Goal: Task Accomplishment & Management: Manage account settings

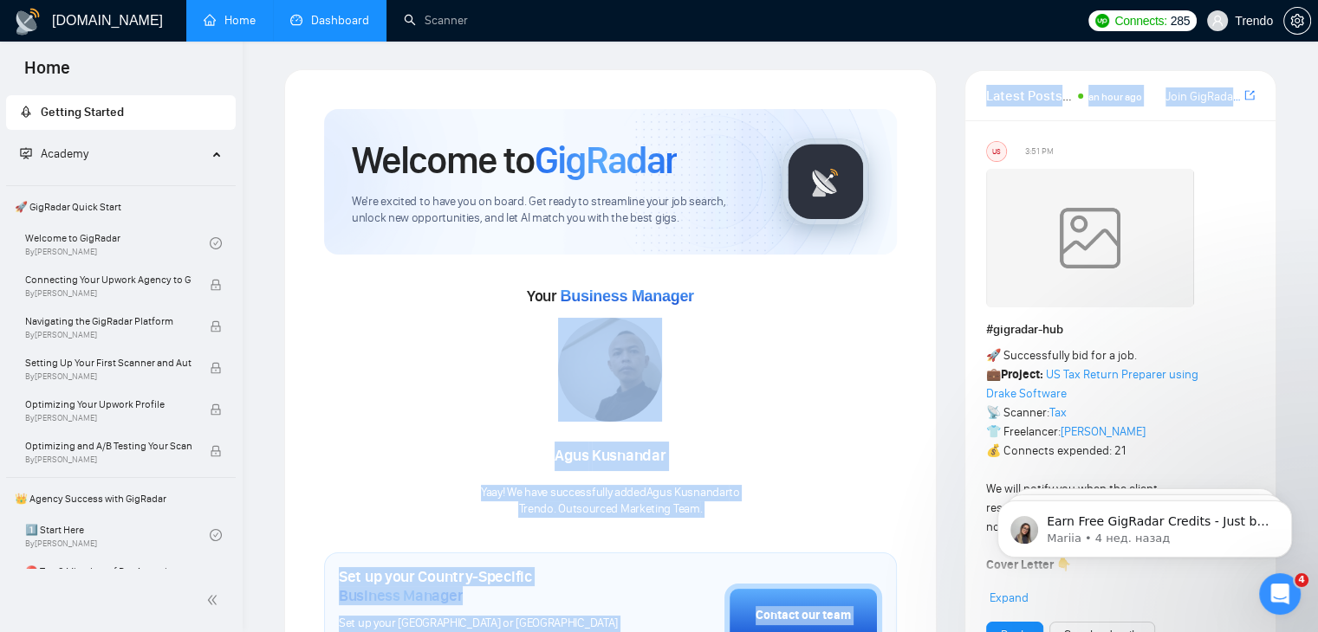
click at [343, 16] on link "Dashboard" at bounding box center [329, 20] width 79 height 15
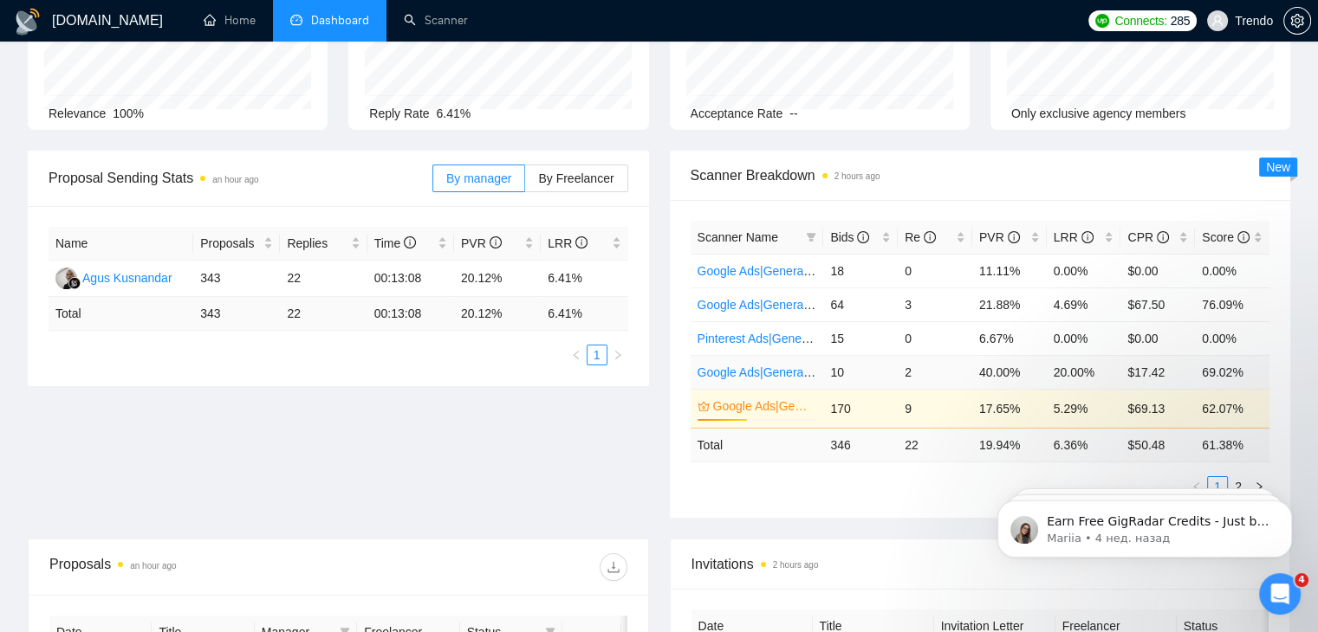
scroll to position [155, 0]
click at [842, 231] on span "Bids" at bounding box center [849, 237] width 39 height 14
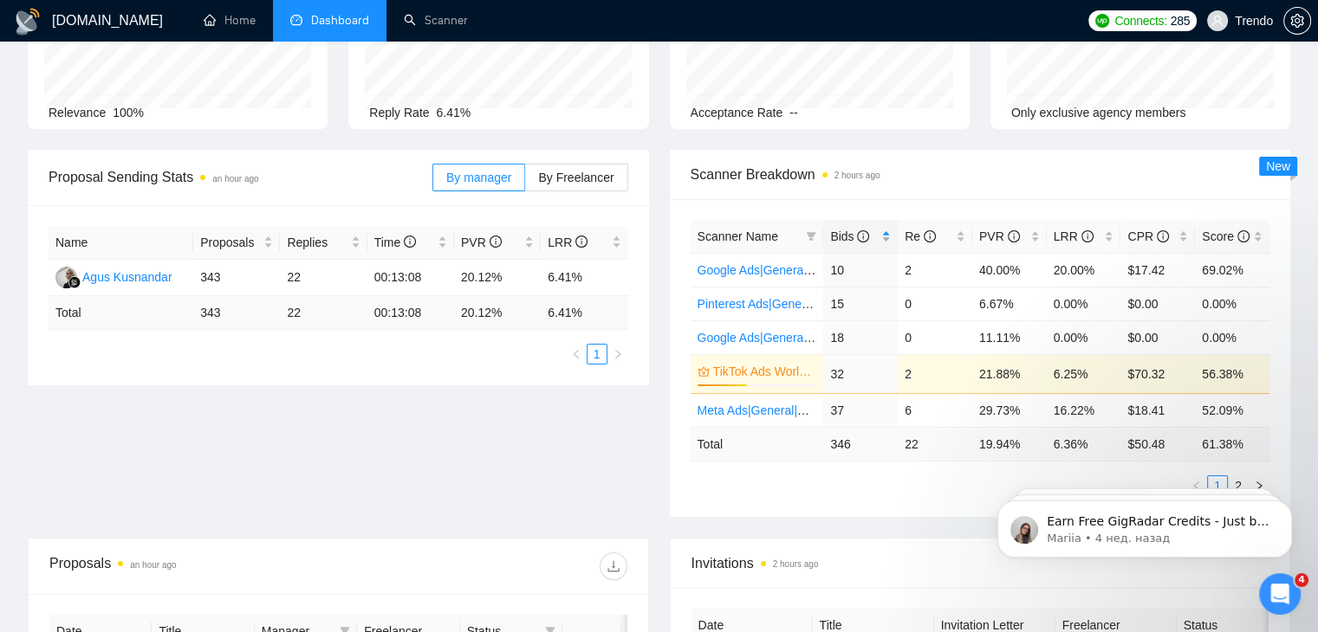
click at [842, 236] on span "Bids" at bounding box center [849, 237] width 39 height 14
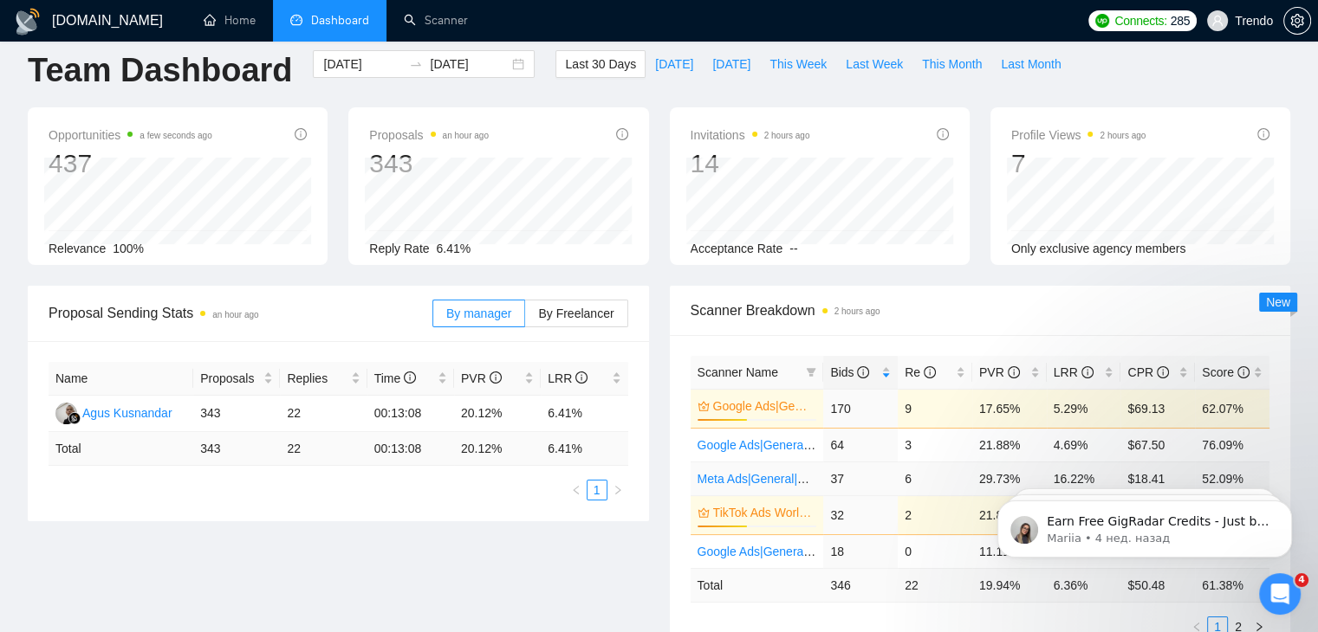
scroll to position [0, 0]
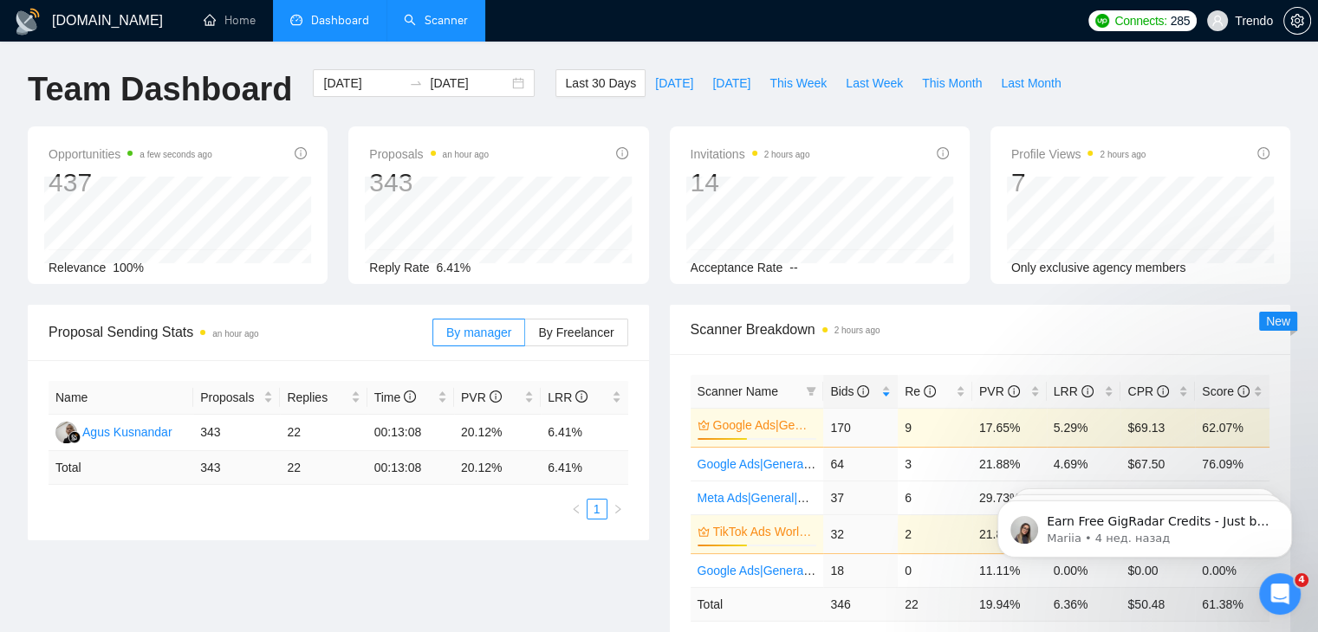
click at [451, 24] on link "Scanner" at bounding box center [436, 20] width 64 height 15
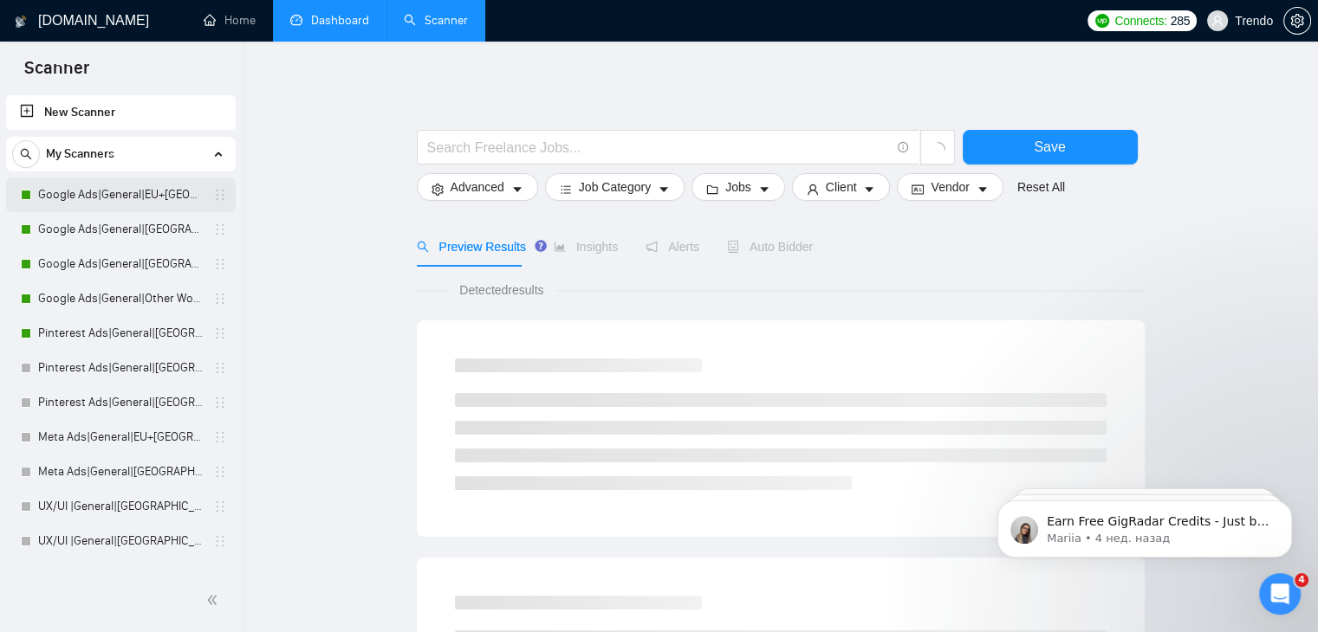
click at [145, 198] on link "Google Ads|General|EU+[GEOGRAPHIC_DATA]|" at bounding box center [120, 195] width 165 height 35
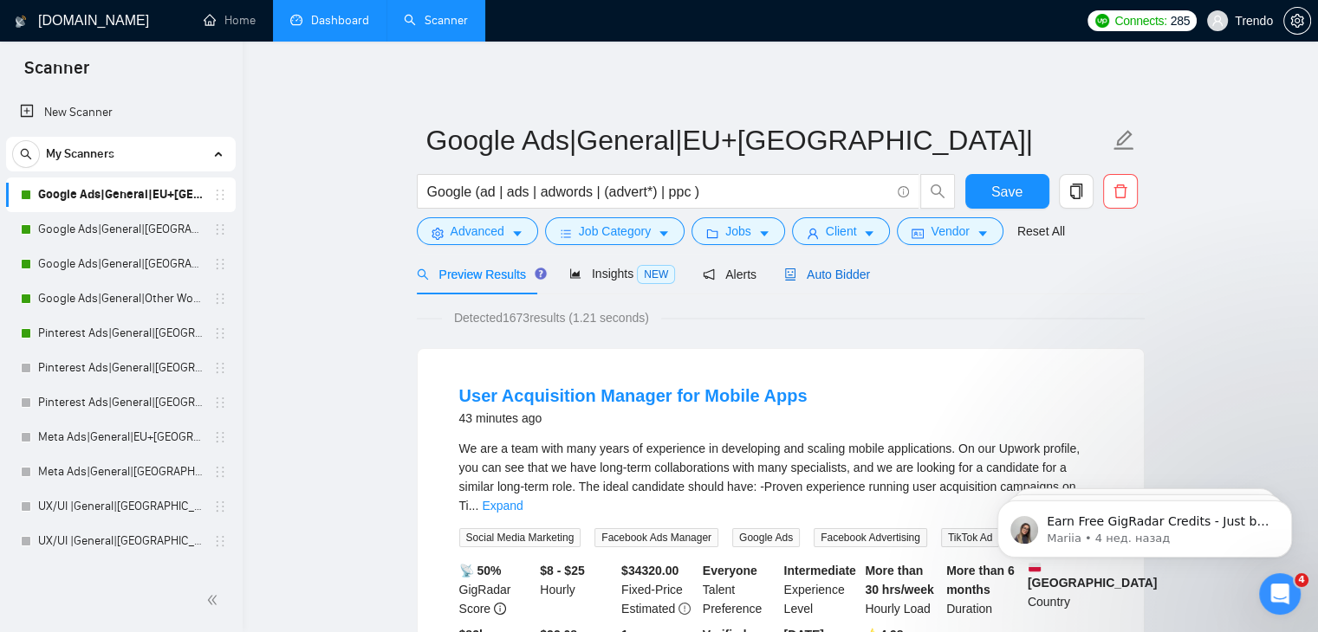
click at [815, 278] on span "Auto Bidder" at bounding box center [827, 275] width 86 height 14
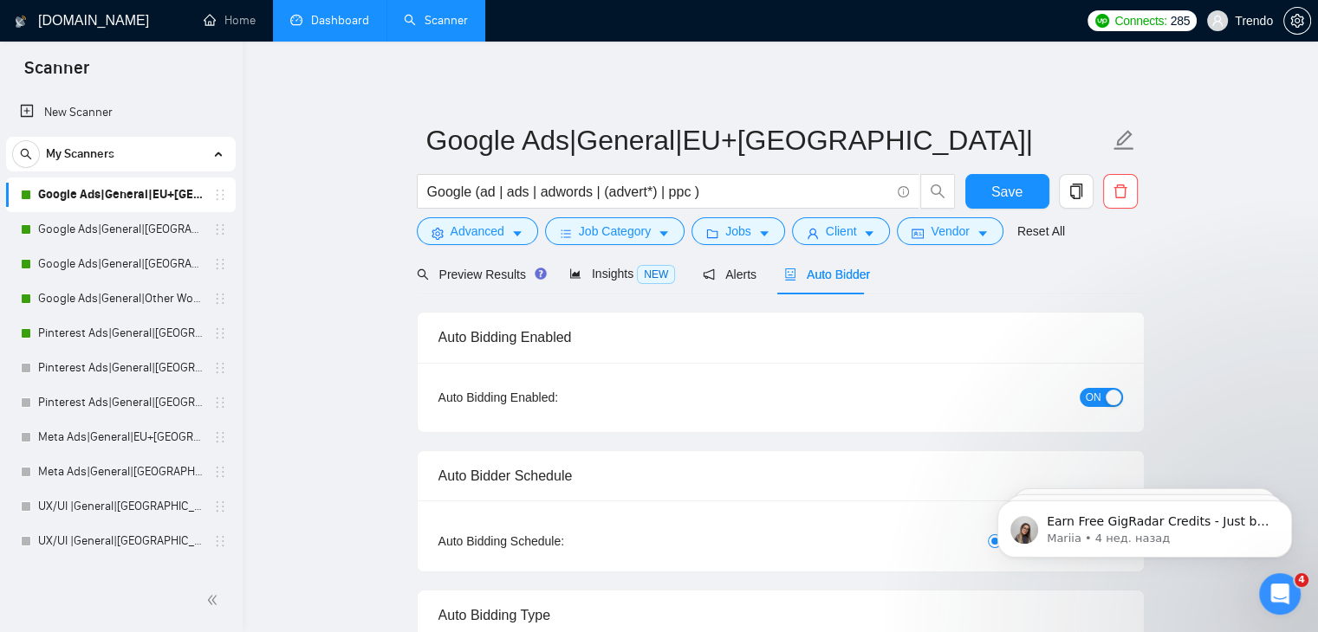
radio input "false"
radio input "true"
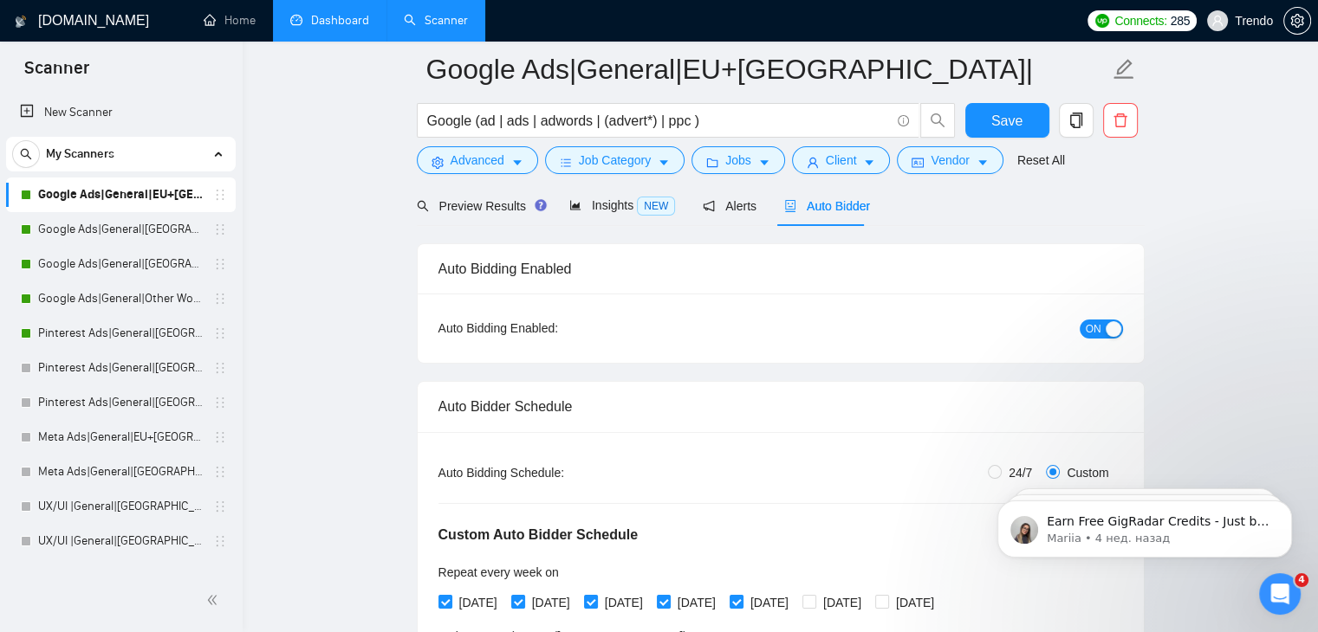
scroll to position [114, 0]
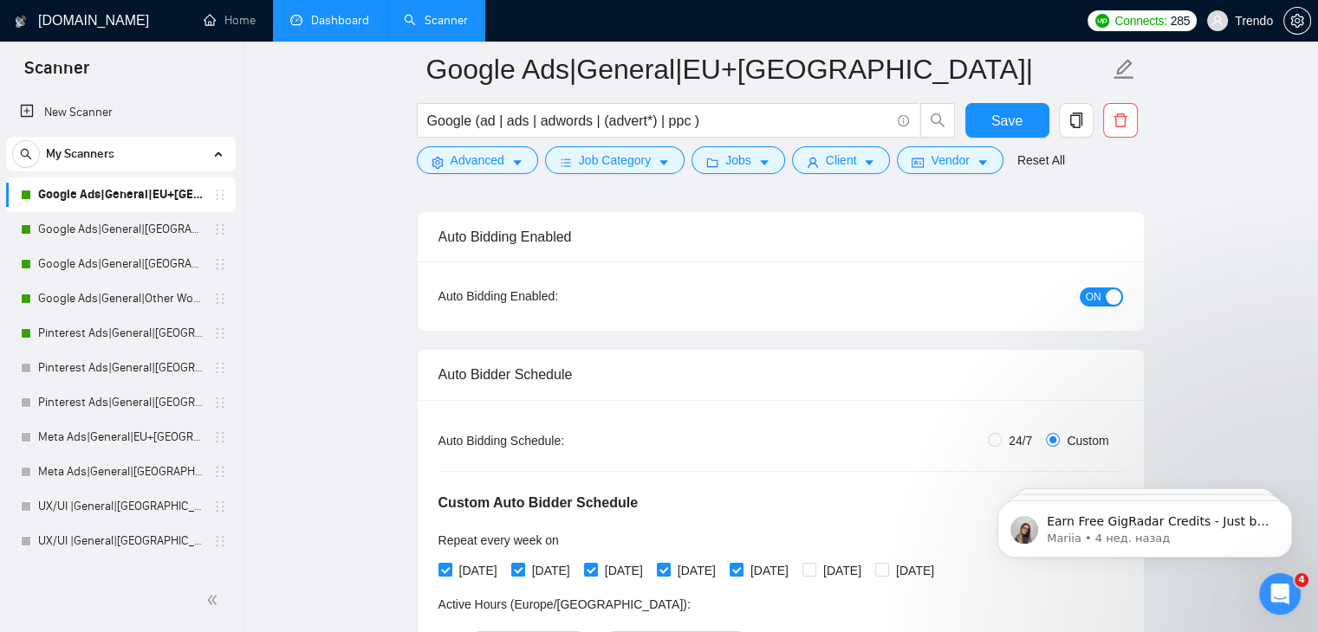
click at [1098, 293] on span "ON" at bounding box center [1093, 297] width 16 height 19
click at [1012, 115] on span "Save" at bounding box center [1006, 121] width 31 height 22
click at [107, 230] on link "Google Ads|General|[GEOGRAPHIC_DATA]+[GEOGRAPHIC_DATA]|" at bounding box center [120, 229] width 165 height 35
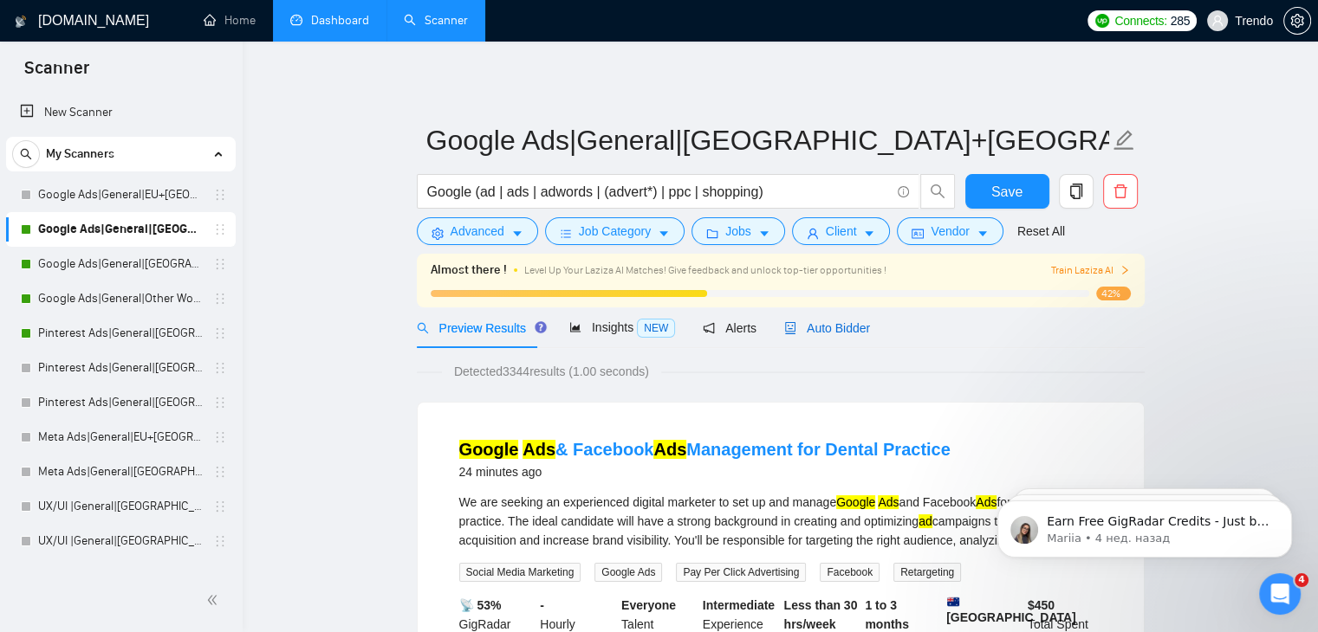
click at [835, 327] on span "Auto Bidder" at bounding box center [827, 328] width 86 height 14
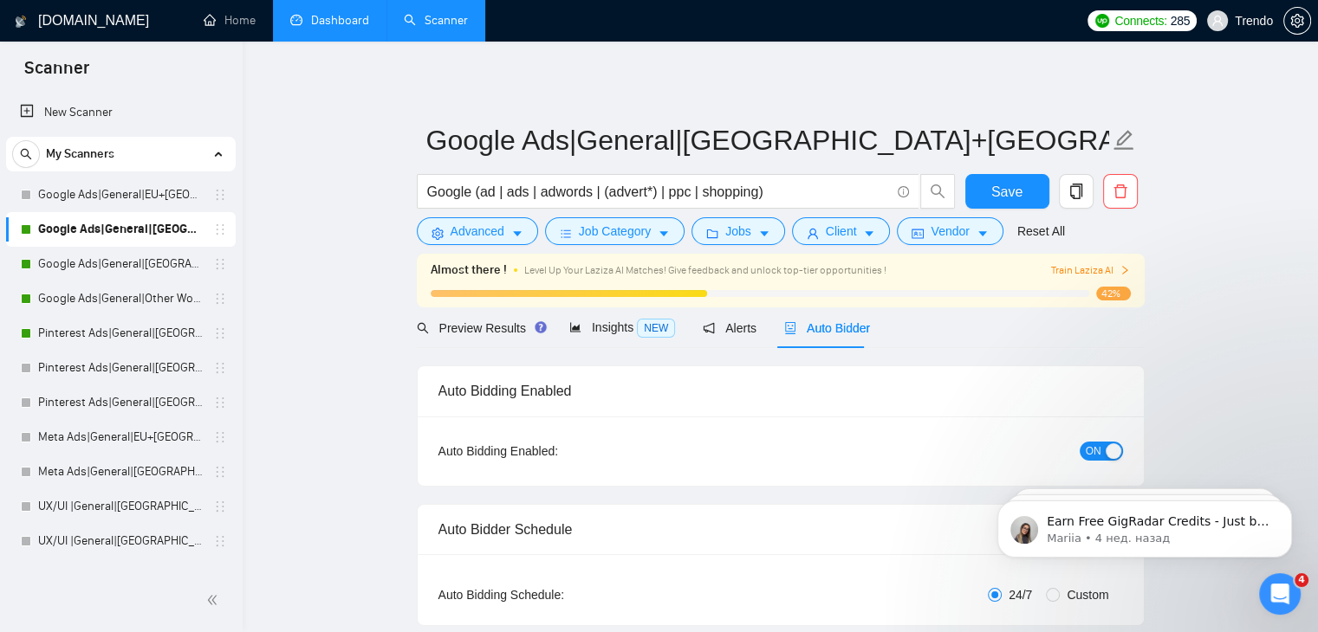
checkbox input "true"
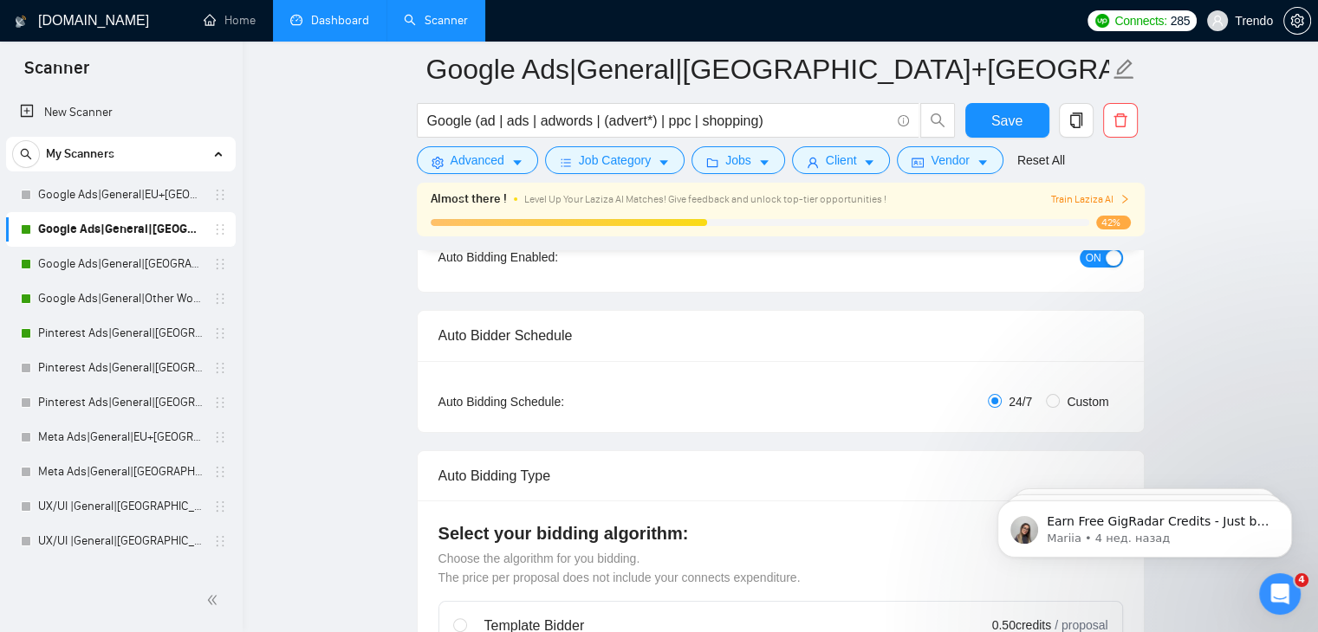
click at [1105, 261] on div "button" at bounding box center [1113, 258] width 16 height 16
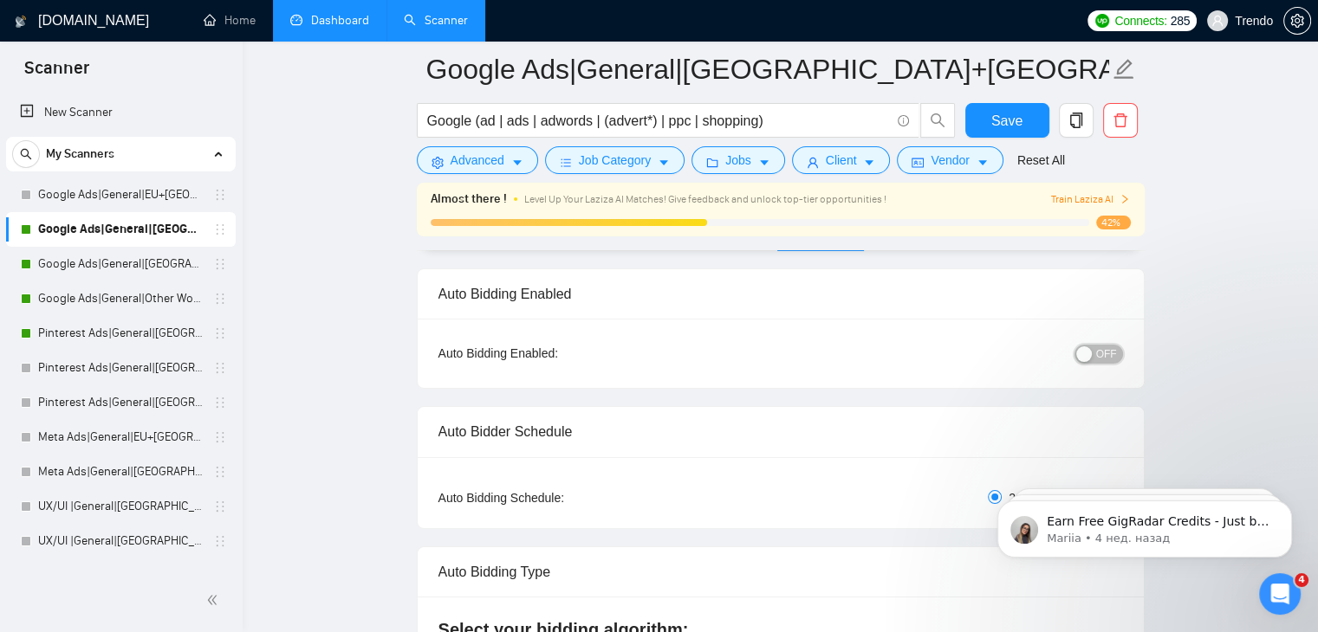
scroll to position [24, 0]
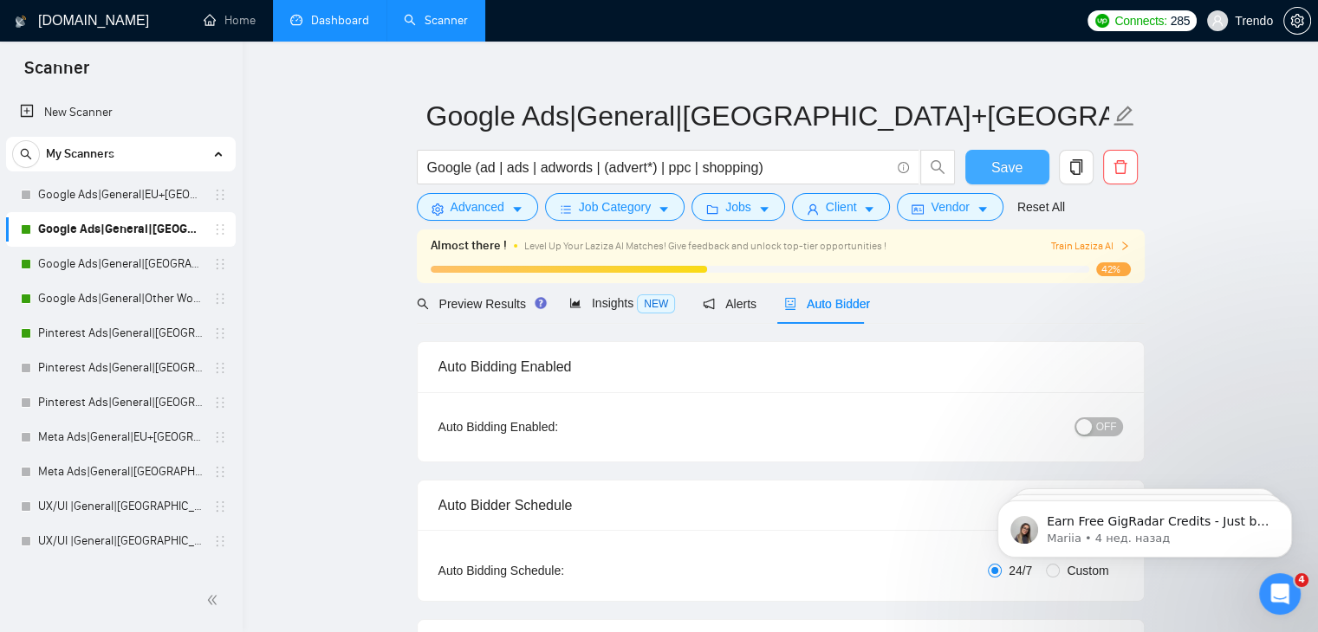
click at [986, 164] on button "Save" at bounding box center [1007, 167] width 84 height 35
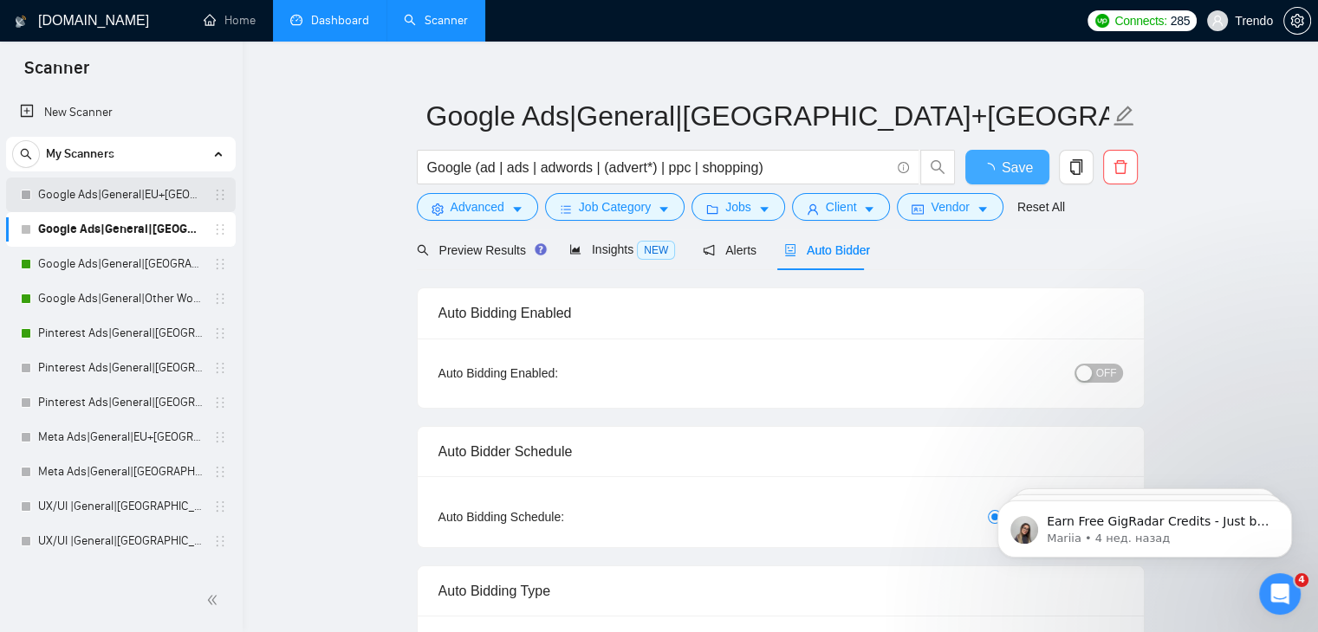
checkbox input "true"
click at [104, 190] on link "Google Ads|General|EU+[GEOGRAPHIC_DATA]|" at bounding box center [120, 195] width 165 height 35
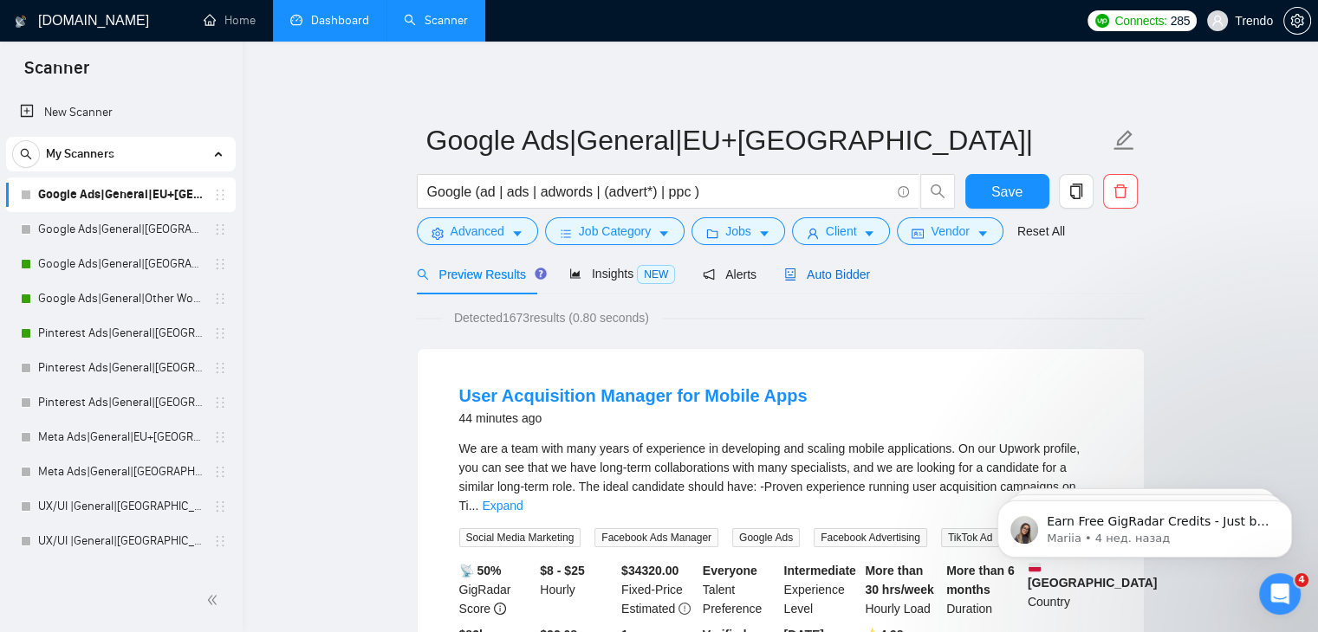
click at [809, 278] on span "Auto Bidder" at bounding box center [827, 275] width 86 height 14
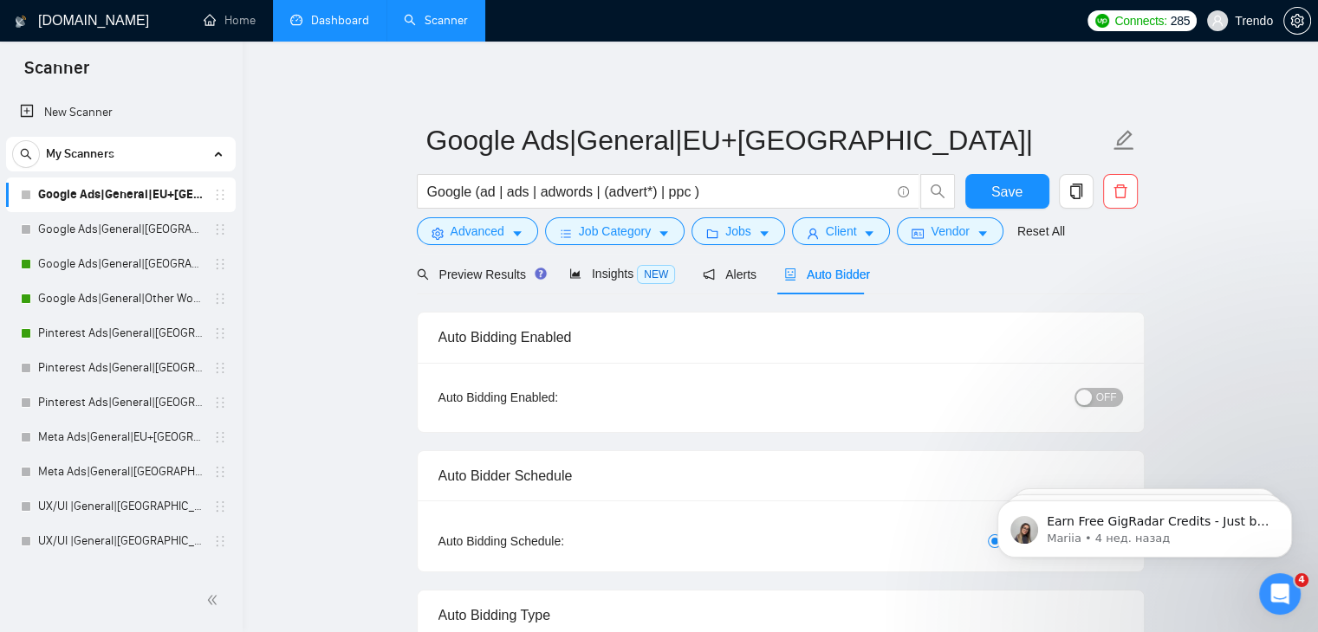
radio input "false"
radio input "true"
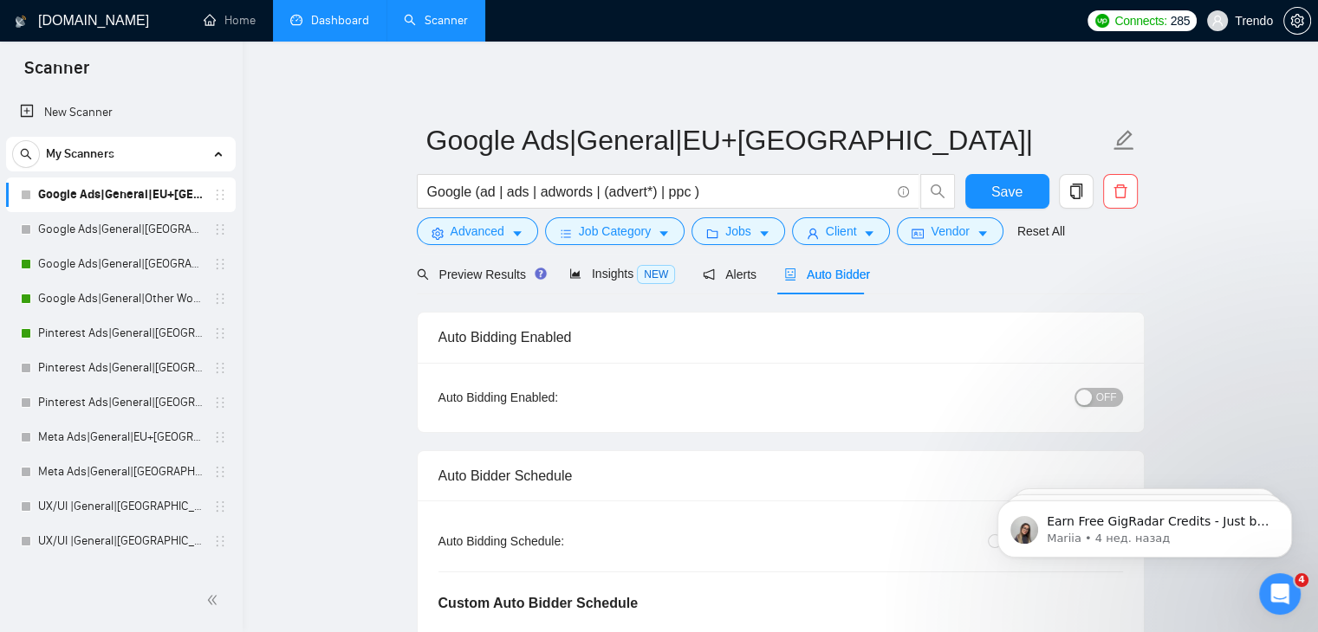
scroll to position [118, 0]
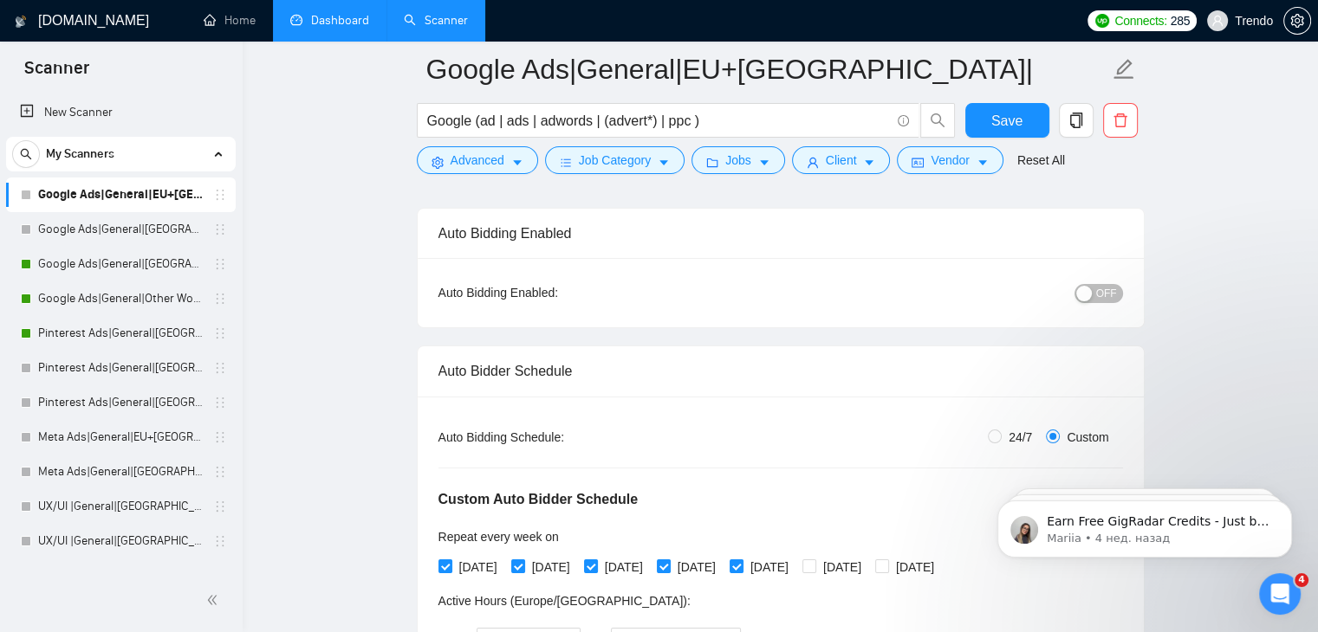
click at [1112, 288] on span "OFF" at bounding box center [1106, 293] width 21 height 19
click at [1018, 112] on span "Save" at bounding box center [1006, 121] width 31 height 22
click at [324, 26] on link "Dashboard" at bounding box center [329, 20] width 79 height 15
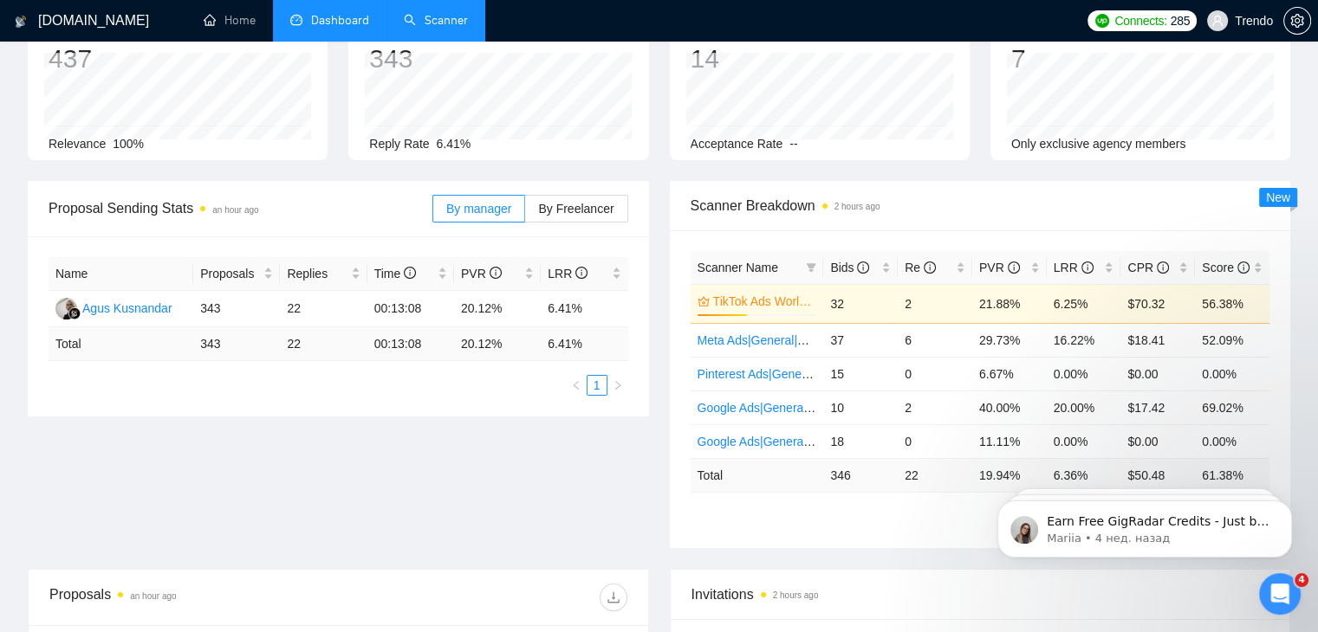
scroll to position [301, 0]
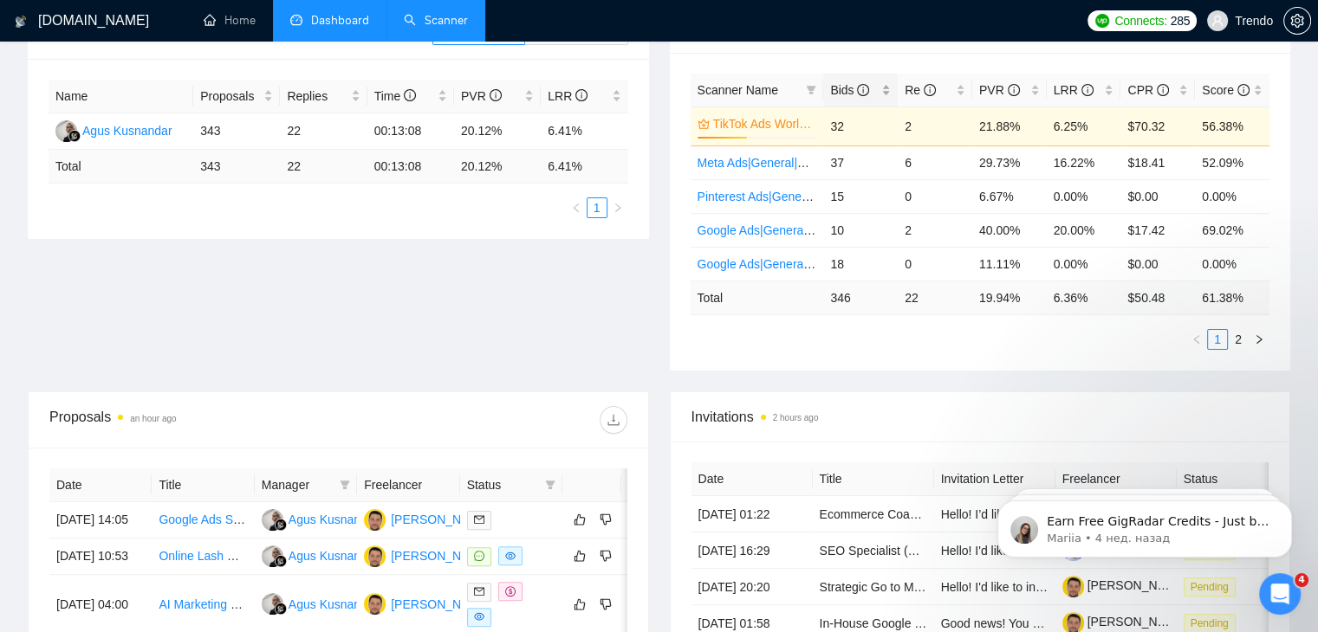
click at [838, 91] on span "Bids" at bounding box center [849, 90] width 39 height 14
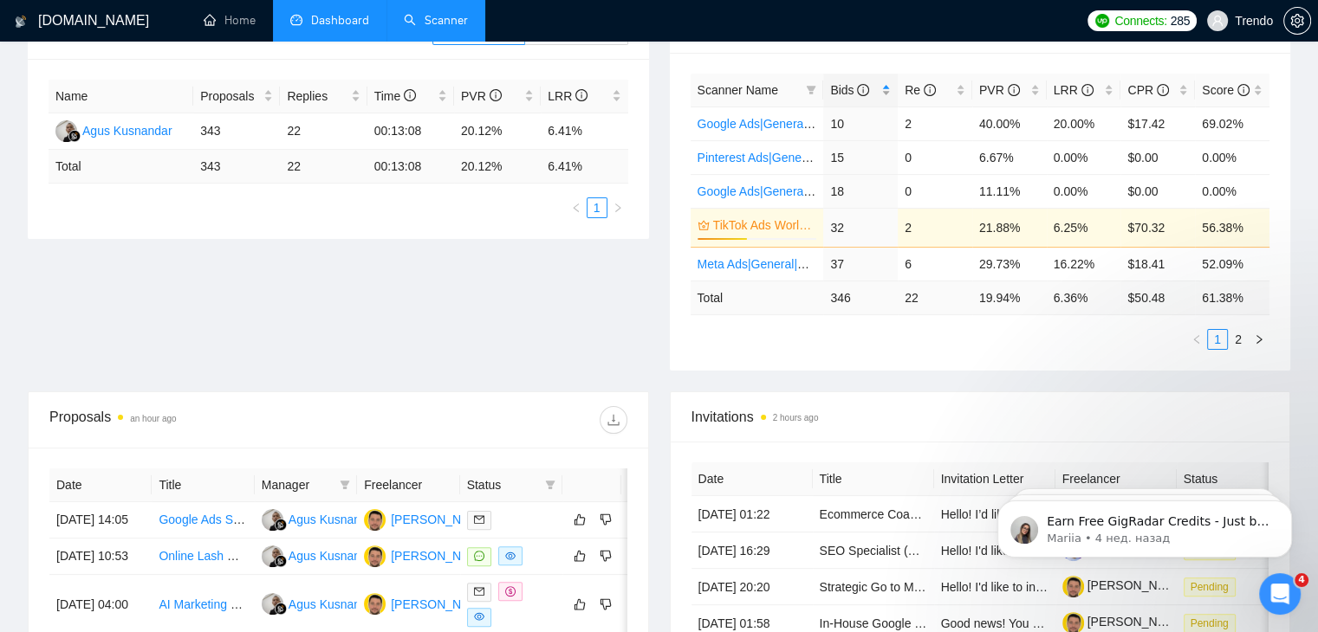
click at [839, 86] on span "Bids" at bounding box center [849, 90] width 39 height 14
